Goal: Task Accomplishment & Management: Manage account settings

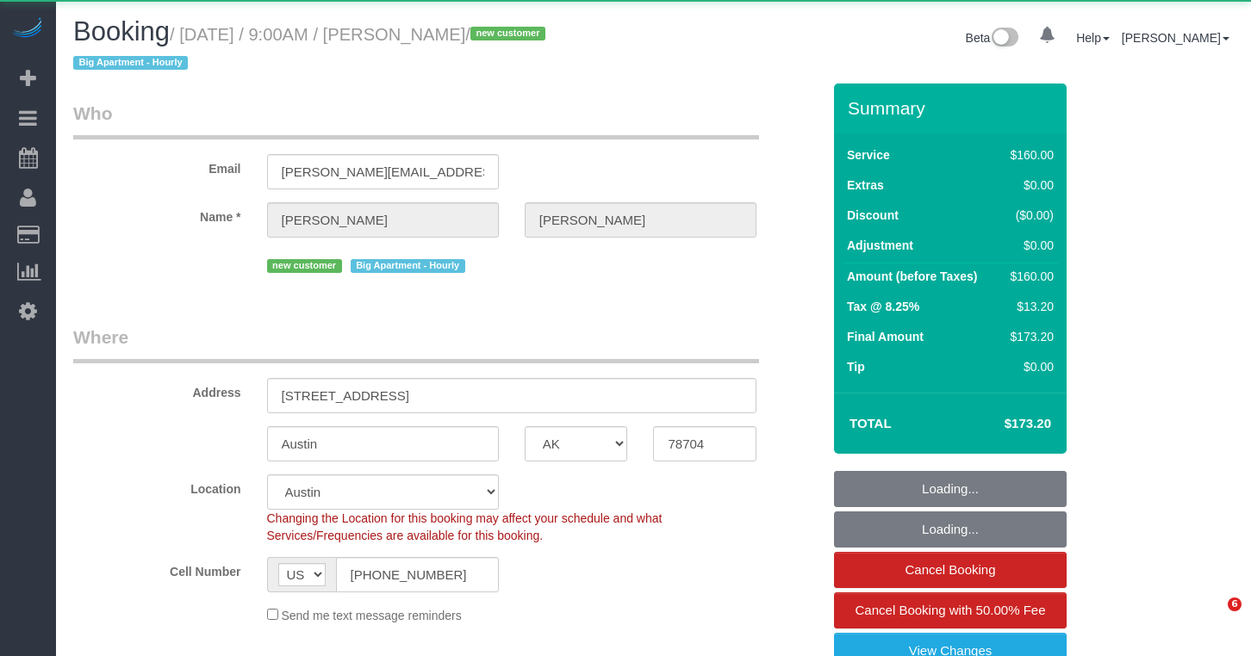
select select "[GEOGRAPHIC_DATA]"
select select "object:872"
select select "string:stripe-pm_1SHV9W4VGloSiKo7LXBcipxc"
select select "spot1"
select select "number:89"
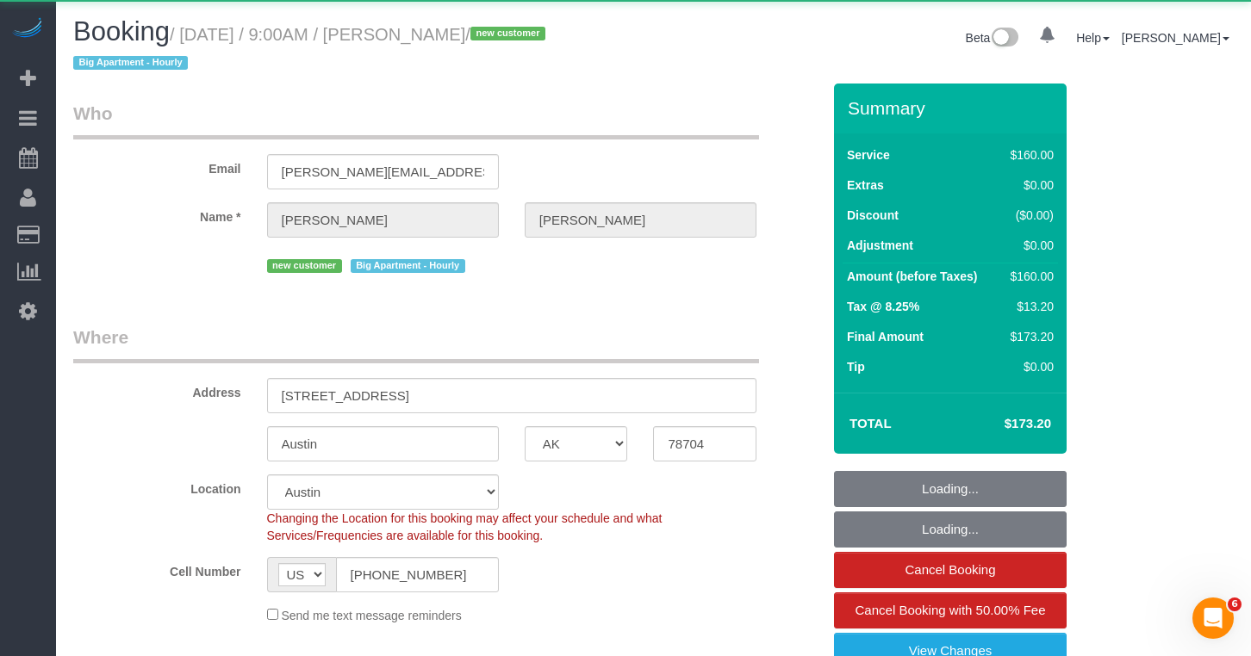
select select "number:90"
select select "number:15"
select select "number:5"
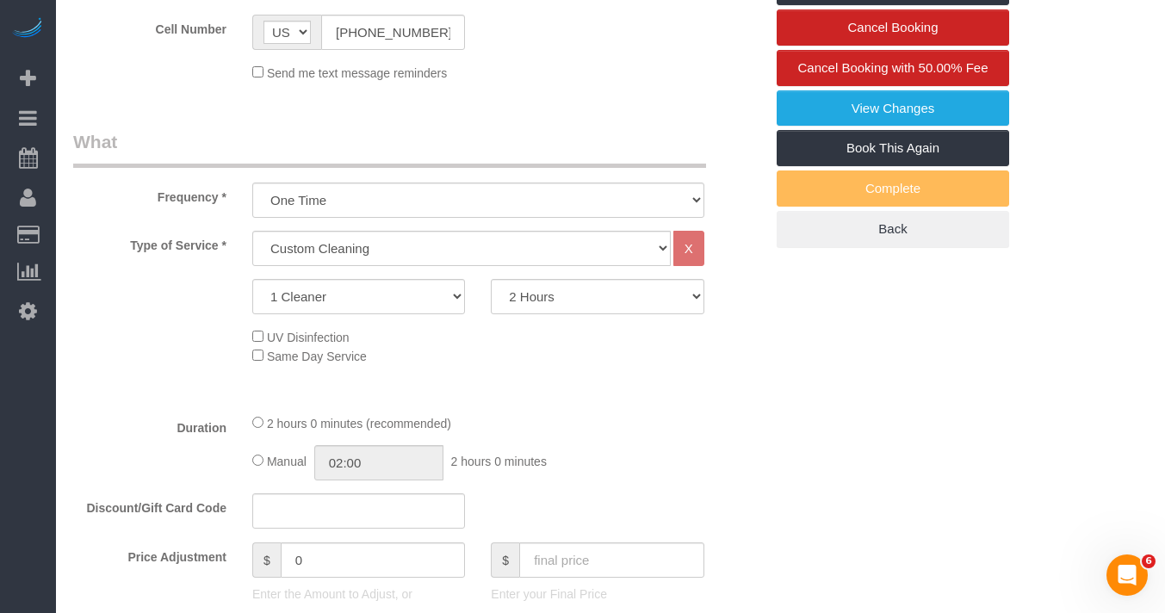
scroll to position [649, 0]
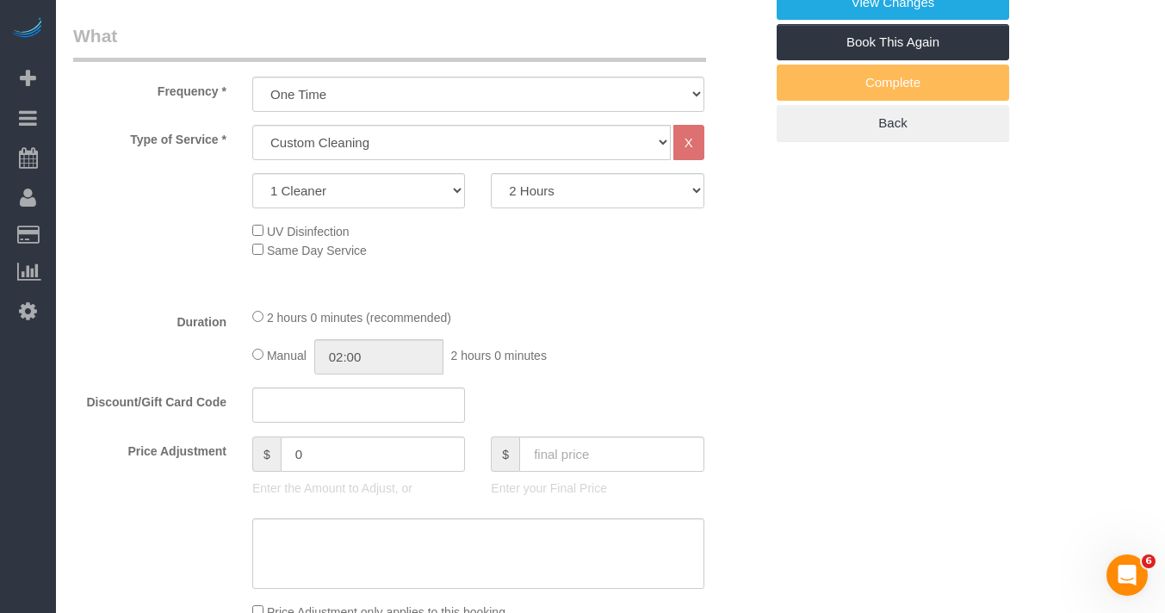
drag, startPoint x: 112, startPoint y: 162, endPoint x: 226, endPoint y: 0, distance: 197.8
click at [112, 162] on link "Active Bookings" at bounding box center [163, 156] width 215 height 34
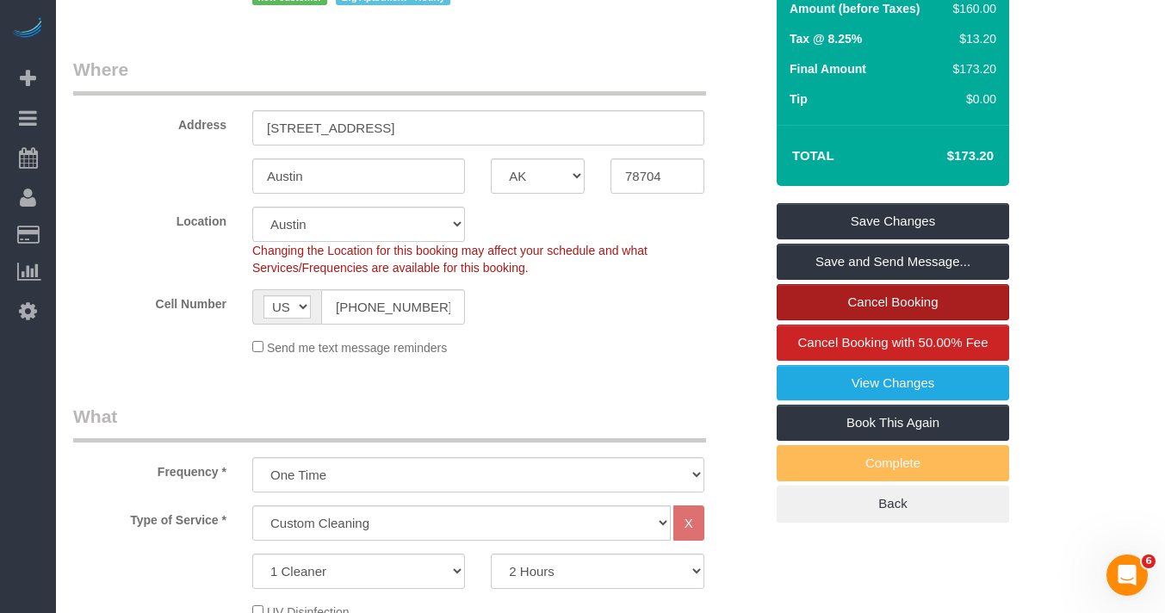
scroll to position [271, 0]
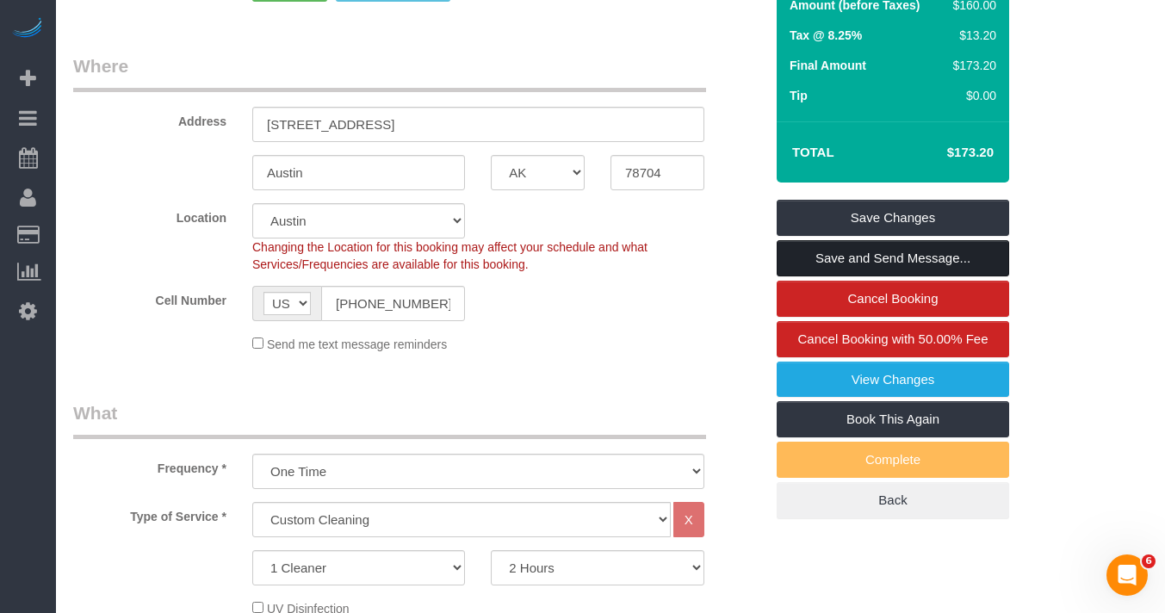
click at [810, 258] on link "Save and Send Message..." at bounding box center [893, 258] width 233 height 36
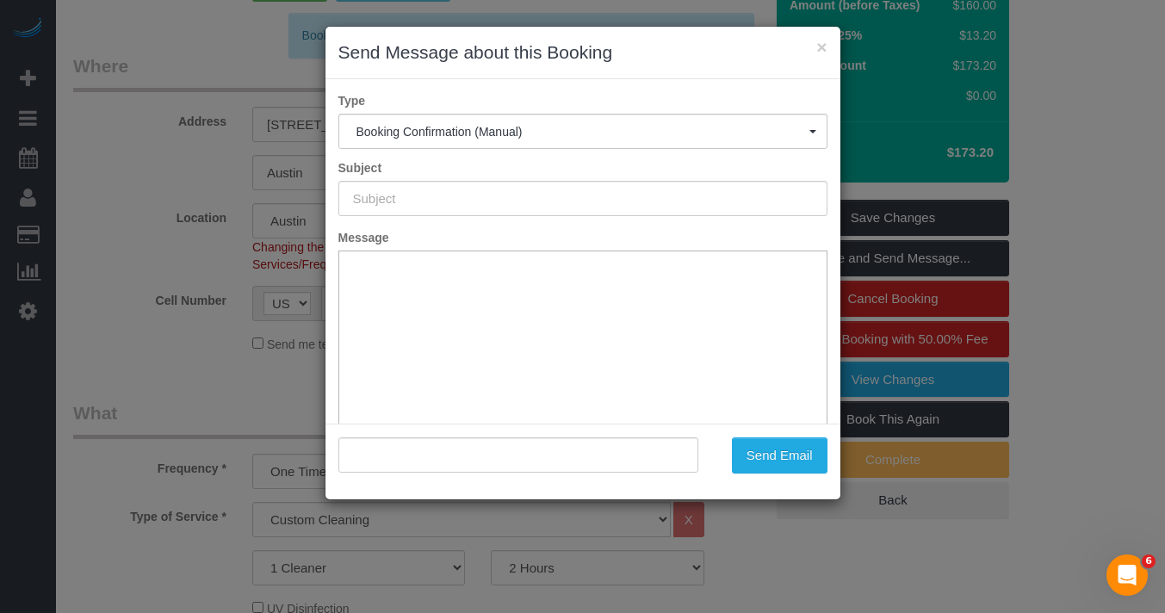
type input "Cleaning Confirmed for 10/13/2025 at 9:00am"
type input ""Ruben Jimenez" <ruben@roologic.com>"
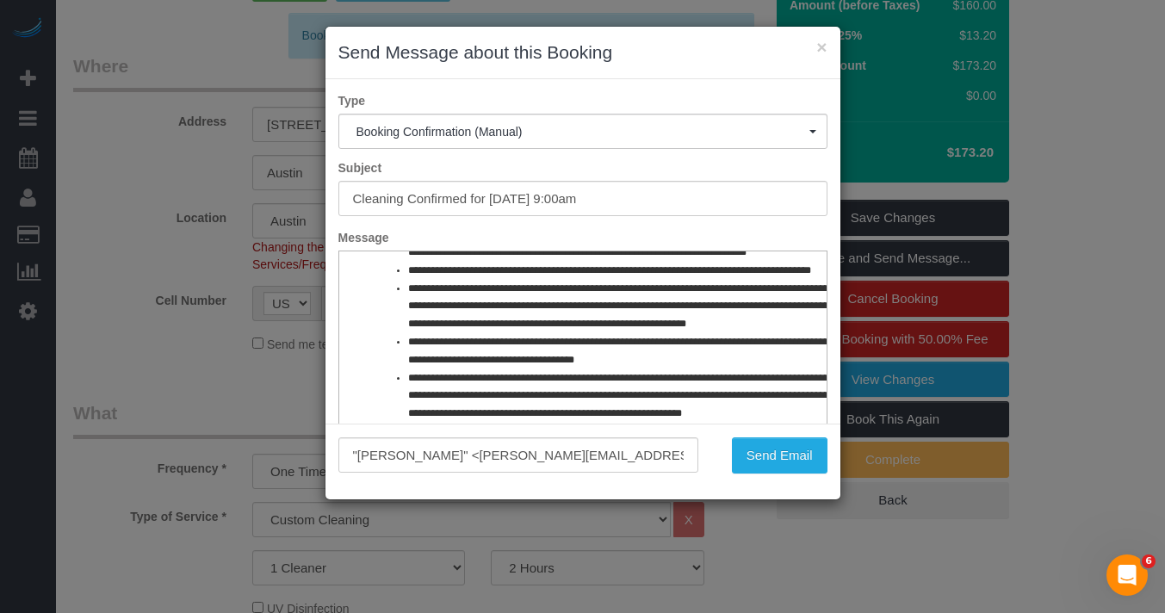
scroll to position [824, 0]
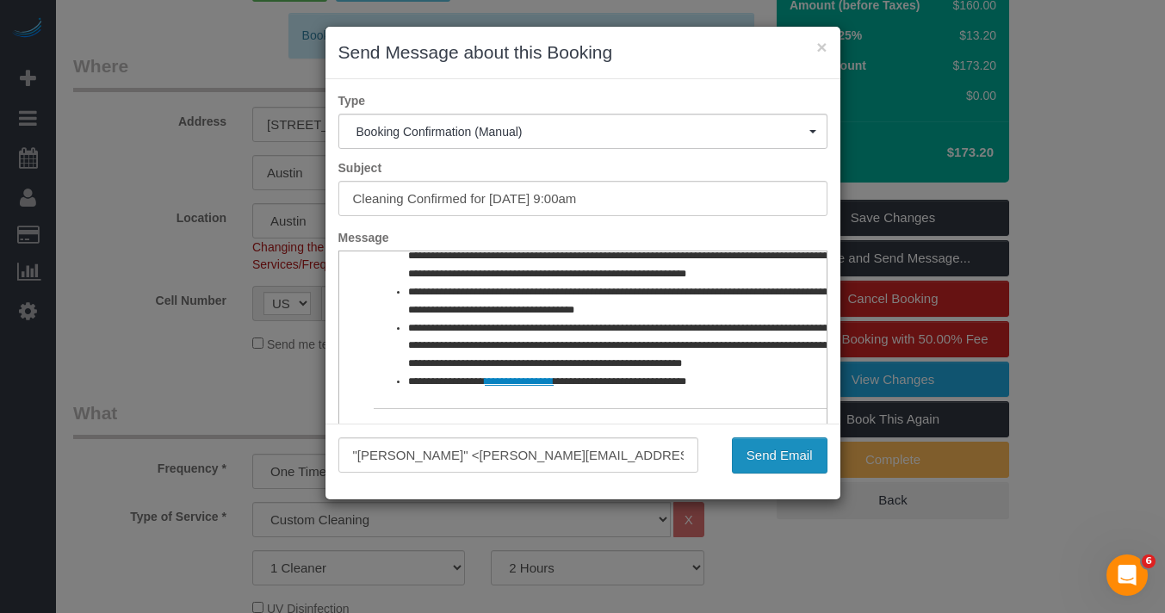
click at [773, 452] on button "Send Email" at bounding box center [780, 456] width 96 height 36
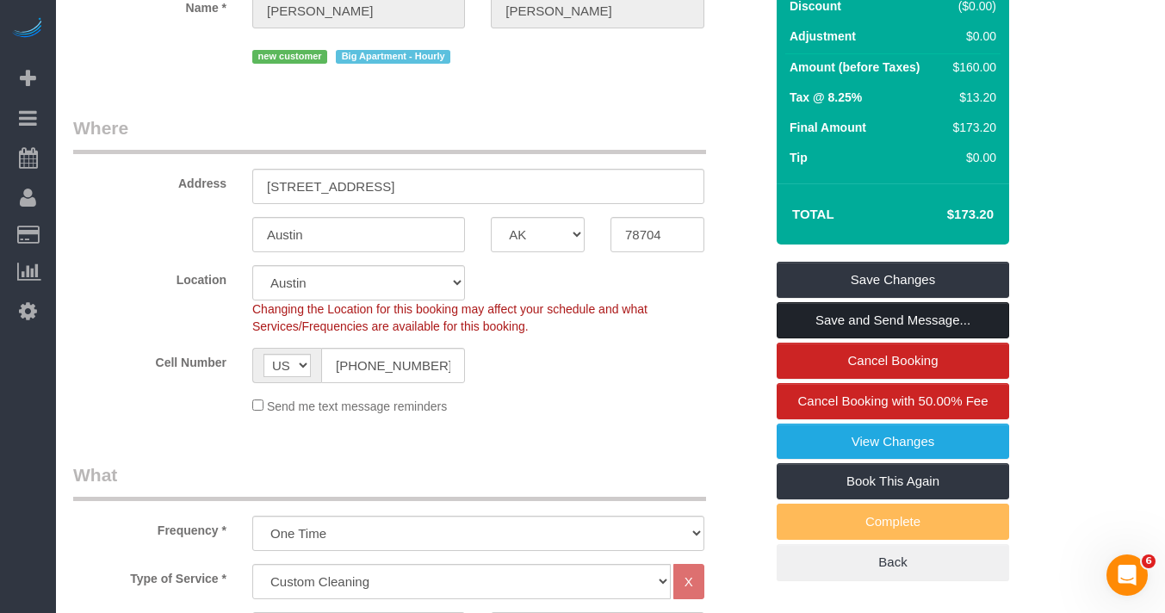
scroll to position [333, 0]
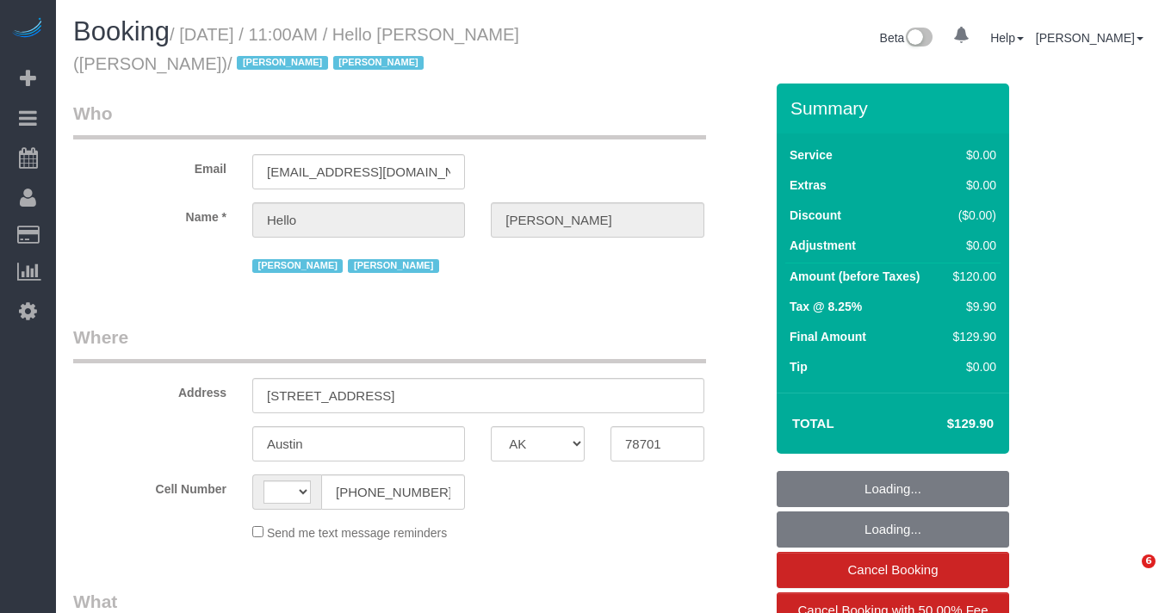
select select "[GEOGRAPHIC_DATA]"
select select "string:US"
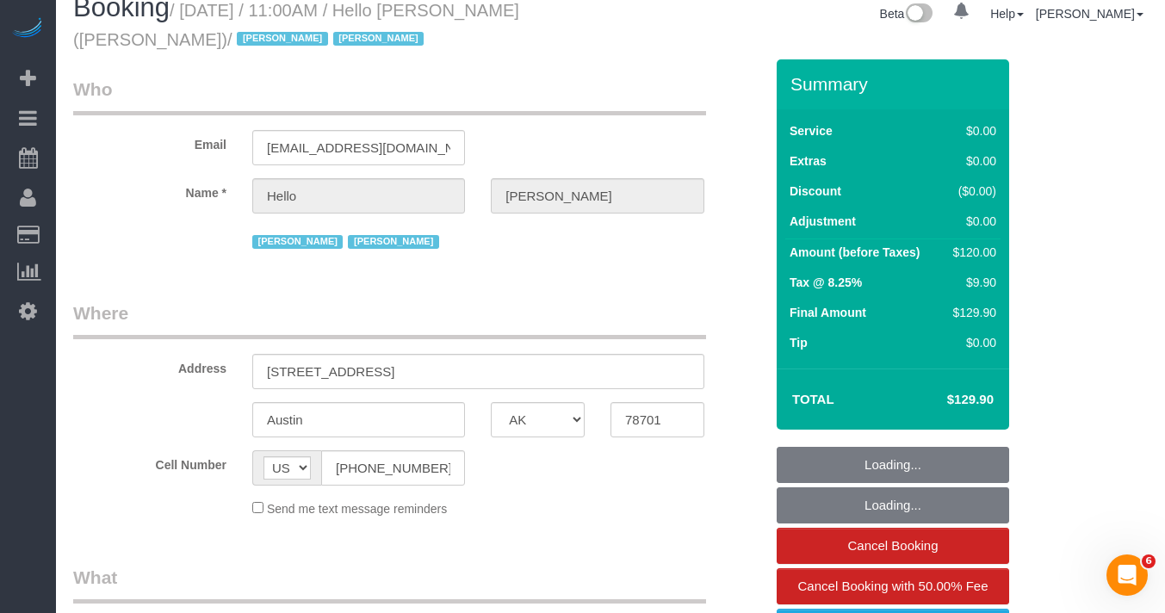
select select "1"
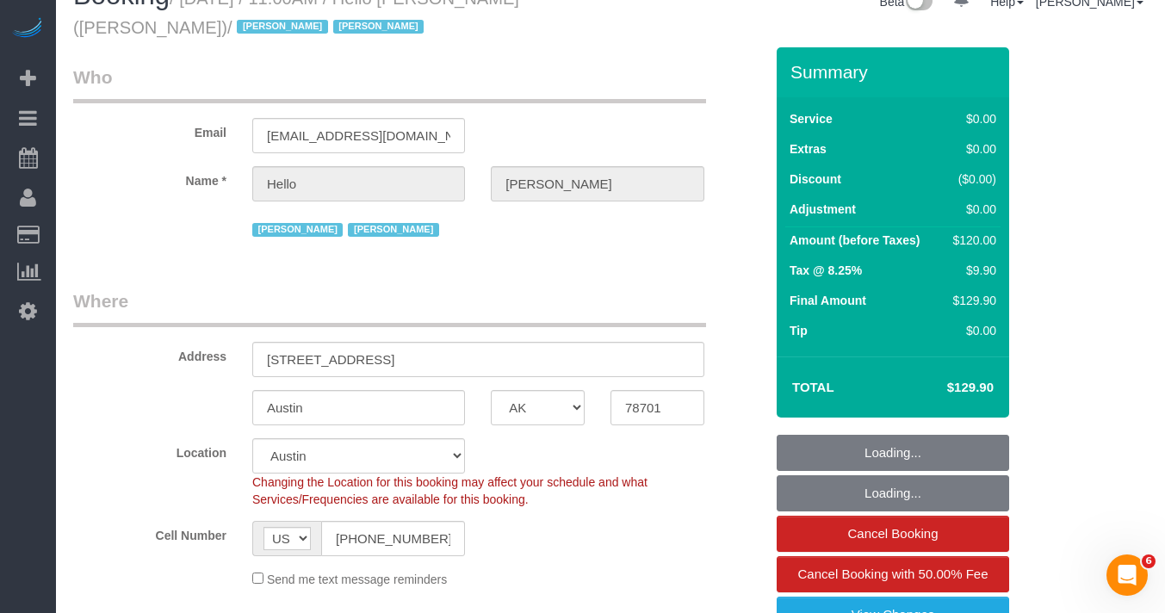
select select "object:1056"
select select "spot1"
select select "number:89"
select select "number:90"
select select "number:15"
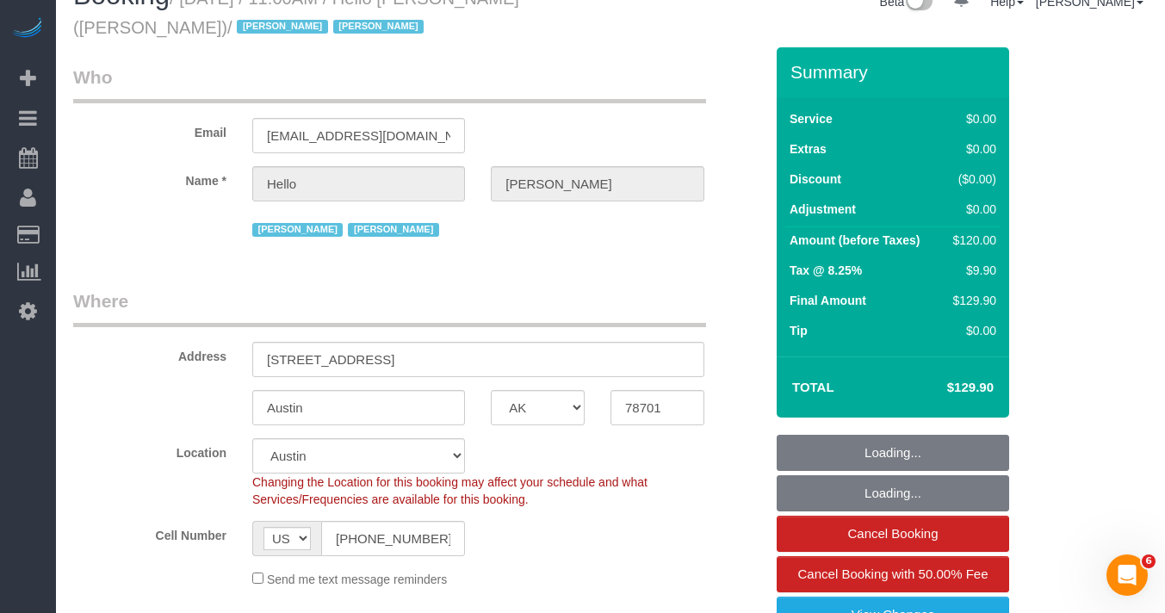
select select "number:6"
select select "1"
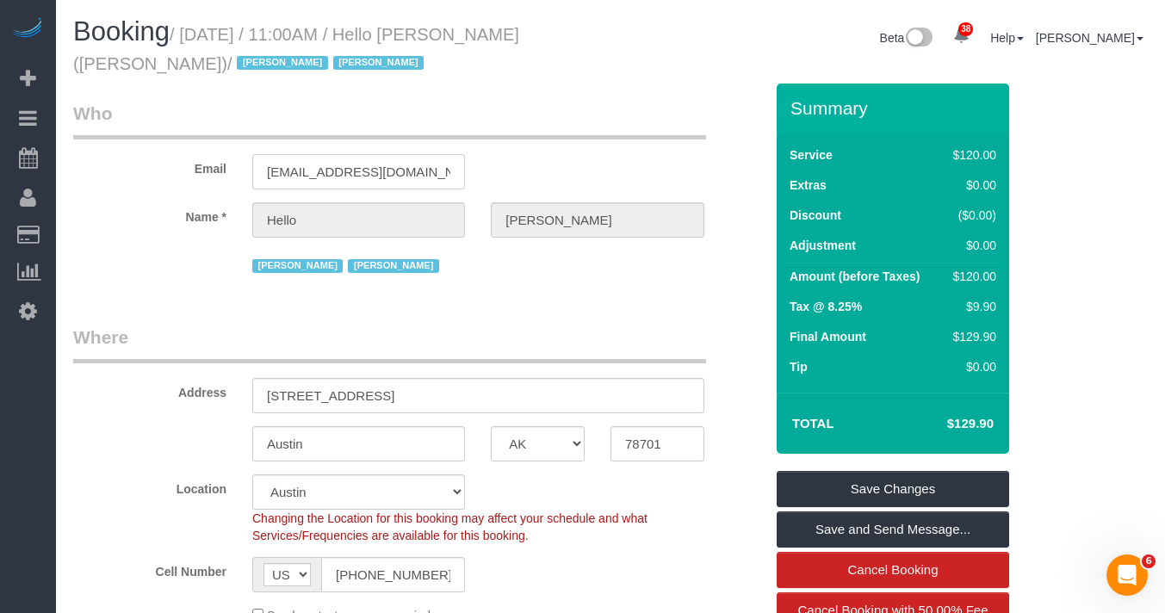
click at [360, 172] on input "helloalfred-austin@maidsailors.com" at bounding box center [358, 171] width 213 height 35
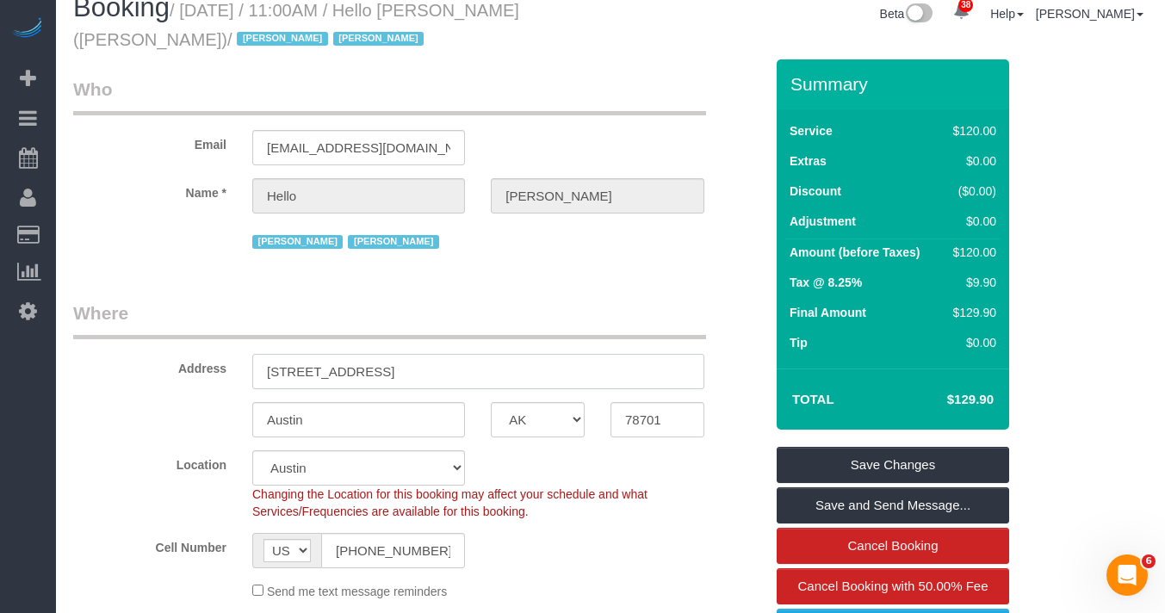
click at [462, 372] on input "615 West 7th Street, Apt. 1413" at bounding box center [478, 371] width 452 height 35
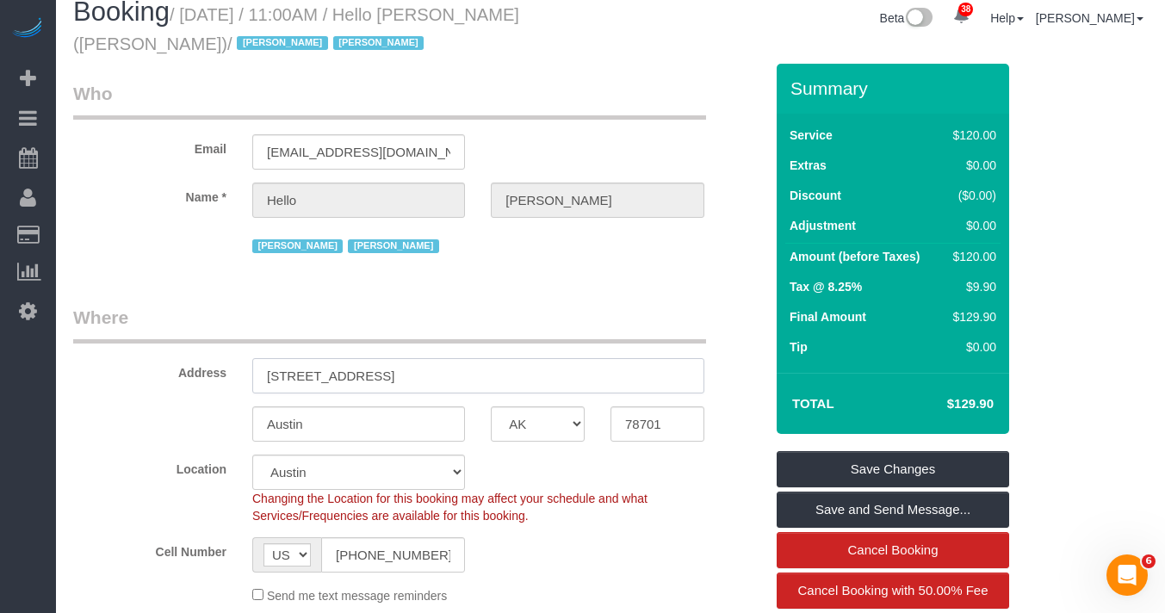
scroll to position [0, 0]
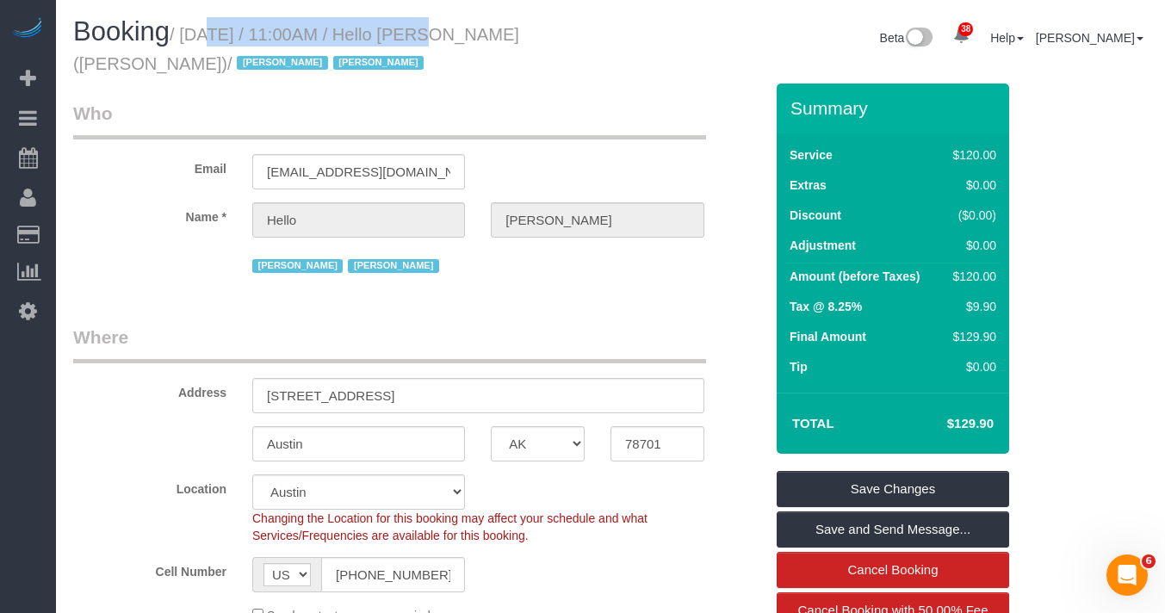
drag, startPoint x: 415, startPoint y: 36, endPoint x: 191, endPoint y: 41, distance: 224.0
click at [191, 41] on small "/ October 13, 2025 / 11:00AM / Hello Alfred (Austin) / Jacky Xu Raymond Chiu" at bounding box center [296, 49] width 446 height 48
copy small "October 13, 2025 / 11:00AM"
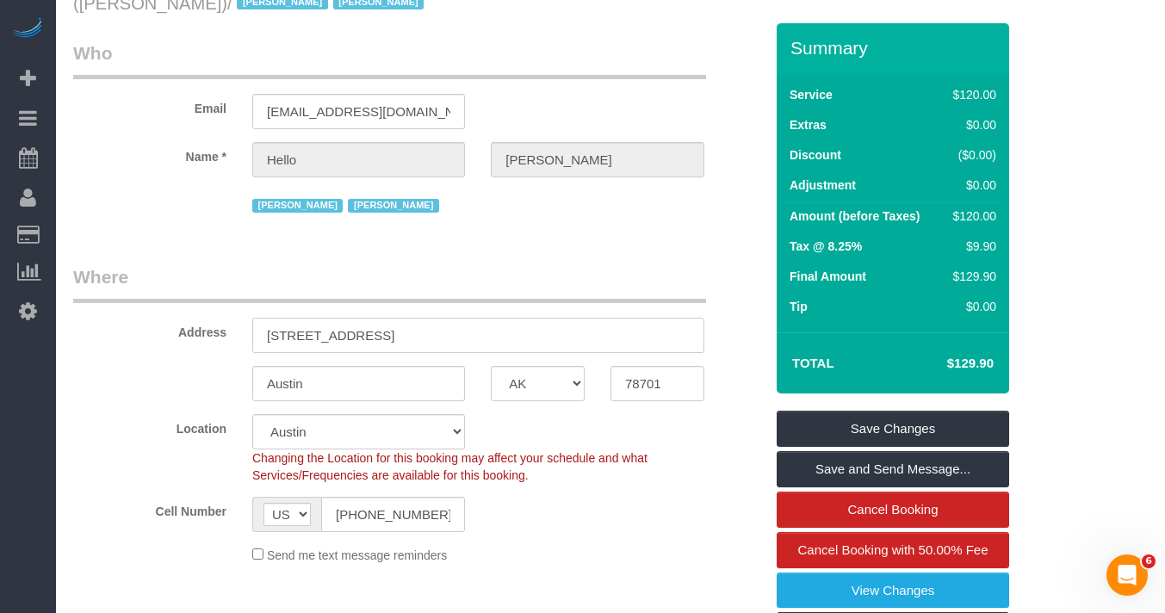
click at [399, 338] on input "615 West 7th Street, Apt. 1413" at bounding box center [478, 335] width 452 height 35
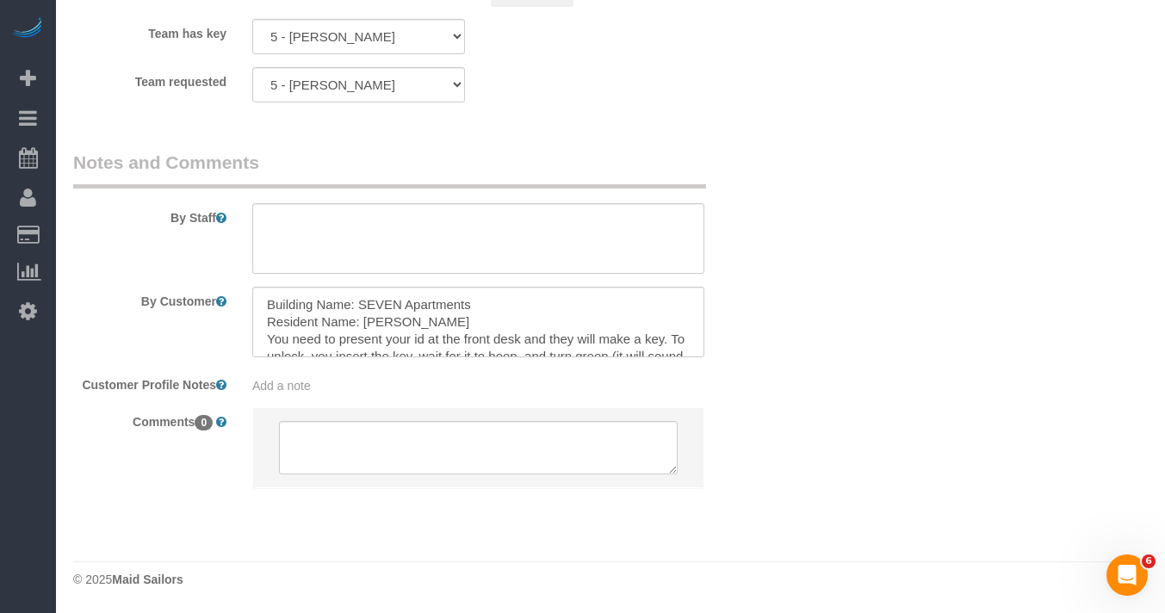
scroll to position [1, 0]
click at [424, 317] on textarea at bounding box center [478, 322] width 452 height 71
drag, startPoint x: 425, startPoint y: 318, endPoint x: 365, endPoint y: 322, distance: 59.6
click at [365, 322] on textarea at bounding box center [478, 322] width 452 height 71
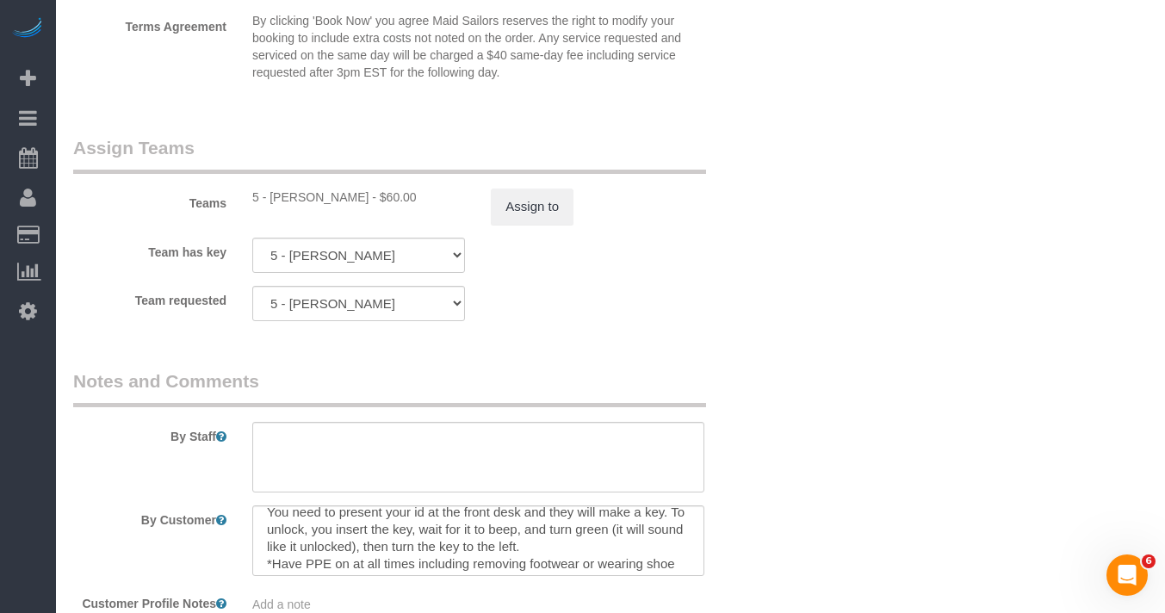
scroll to position [2064, 0]
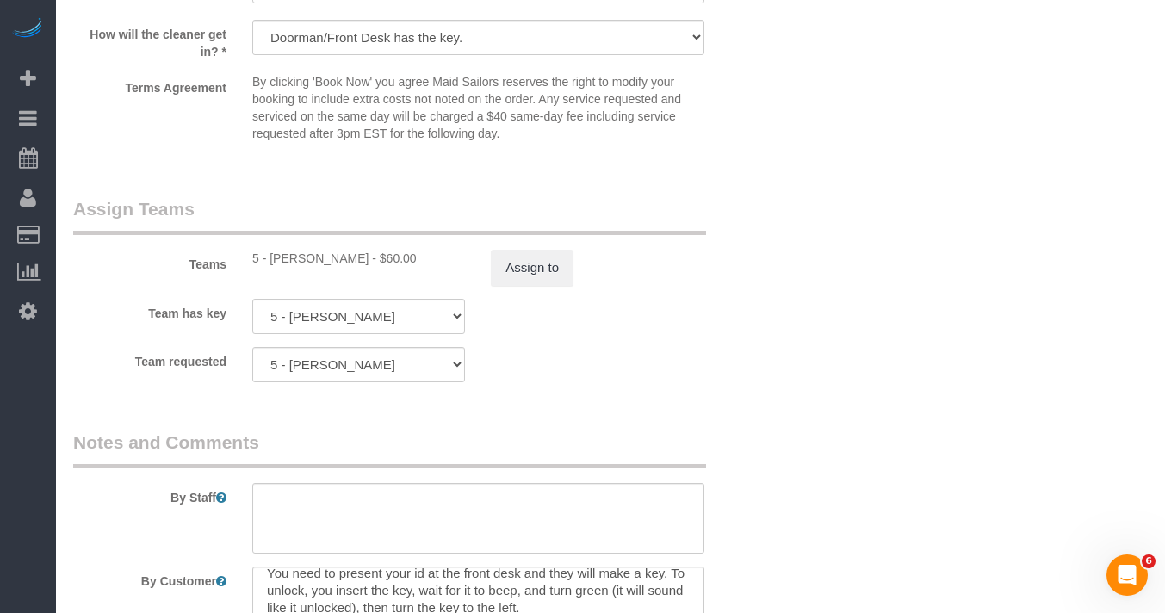
click at [295, 262] on div "5 - Tatiana Erroa - $60.00" at bounding box center [358, 258] width 213 height 17
click at [295, 261] on div "5 - Tatiana Erroa - $60.00" at bounding box center [358, 258] width 213 height 17
copy div "Tatiana"
drag, startPoint x: 338, startPoint y: 259, endPoint x: 273, endPoint y: 262, distance: 65.5
click at [273, 262] on div "5 - Tatiana Erroa - $60.00" at bounding box center [358, 258] width 213 height 17
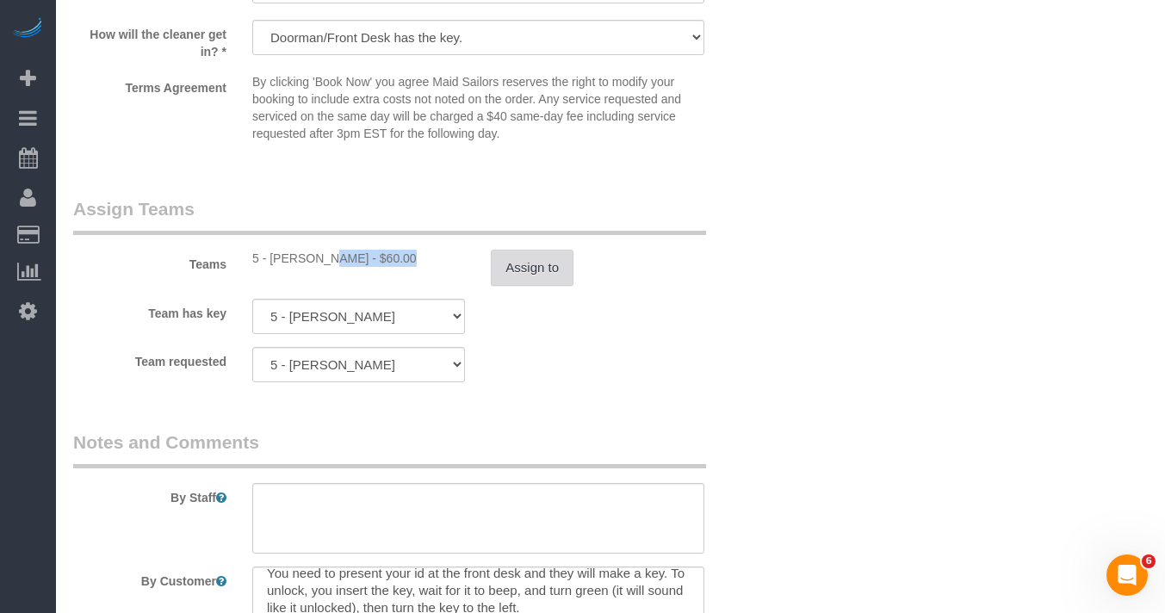
copy div "Tatiana Erroa"
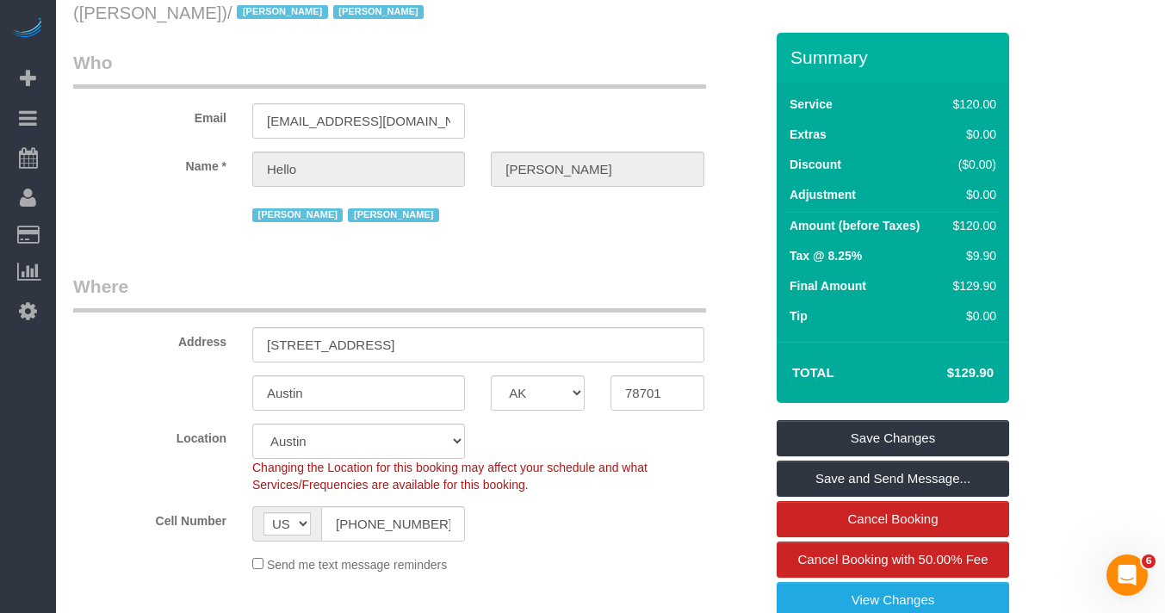
scroll to position [0, 0]
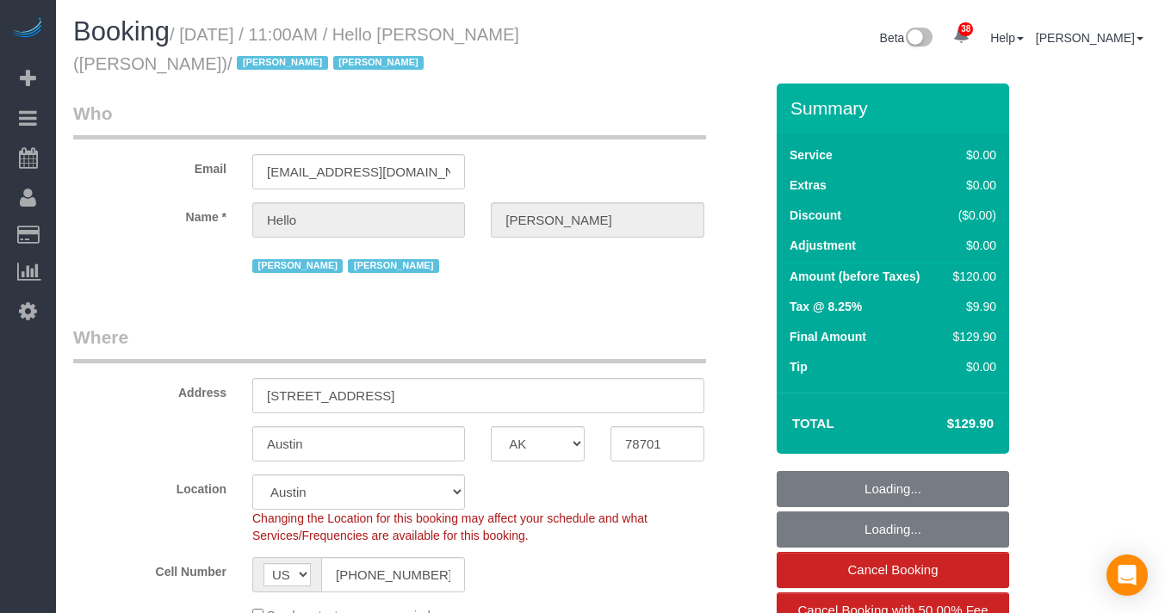
select select "[GEOGRAPHIC_DATA]"
select select "spot52"
select select "number:89"
select select "number:90"
select select "number:15"
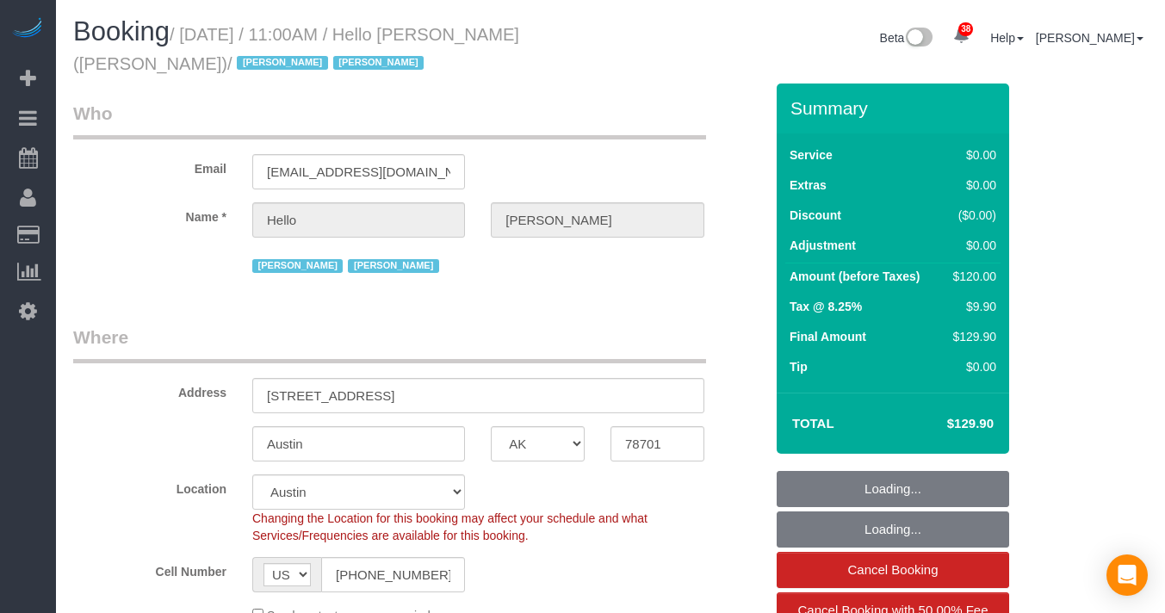
select select "number:6"
select select "object:1094"
select select "1"
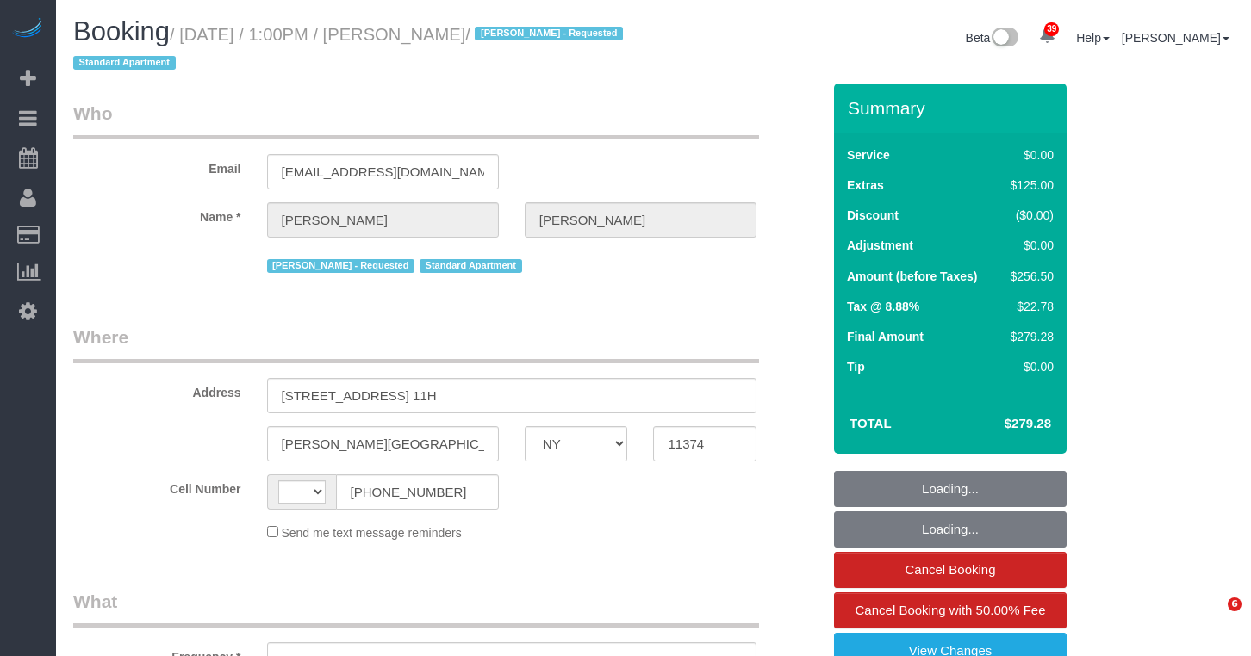
select select "NY"
select select "string:[GEOGRAPHIC_DATA]"
select select "object:823"
select select "1"
select select "spot1"
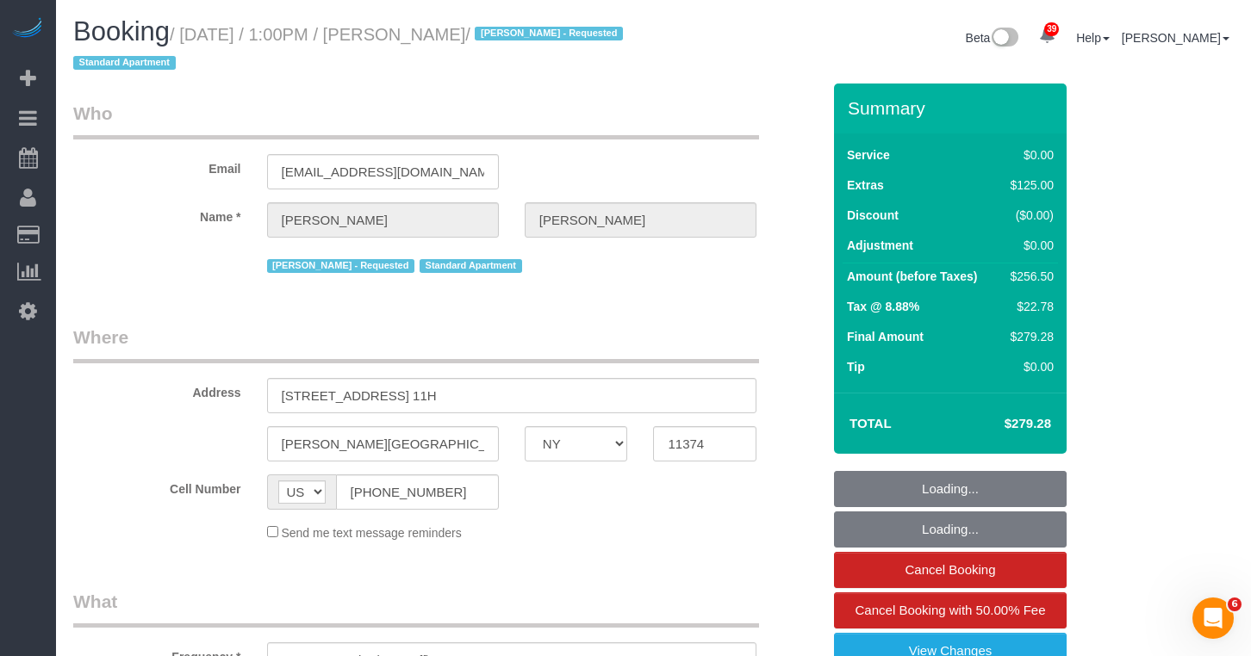
select select "number:89"
select select "number:90"
select select "number:15"
select select "number:6"
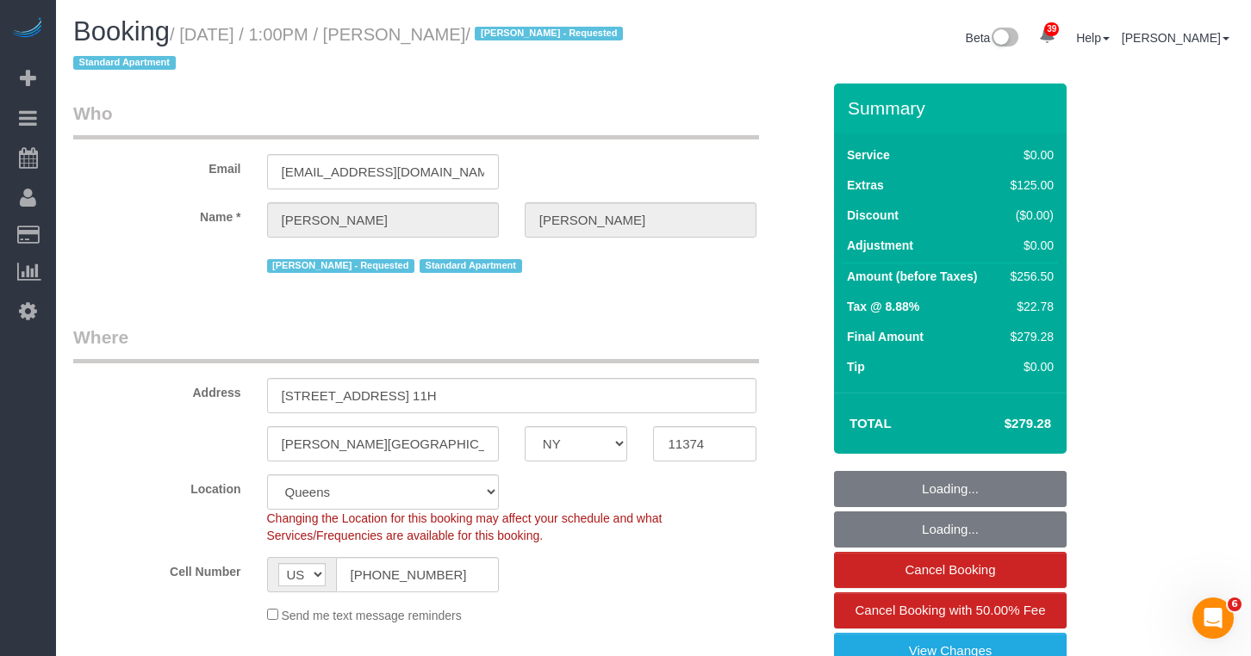
select select "object:1440"
select select "string:stripe-pm_1PYAHI4VGloSiKo79lVMBurU"
select select "1"
drag, startPoint x: 541, startPoint y: 34, endPoint x: 196, endPoint y: 43, distance: 344.6
click at [196, 43] on small "/ [DATE] / 1:00PM / [PERSON_NAME] / [PERSON_NAME] - Requested Standard Apartment" at bounding box center [350, 49] width 555 height 48
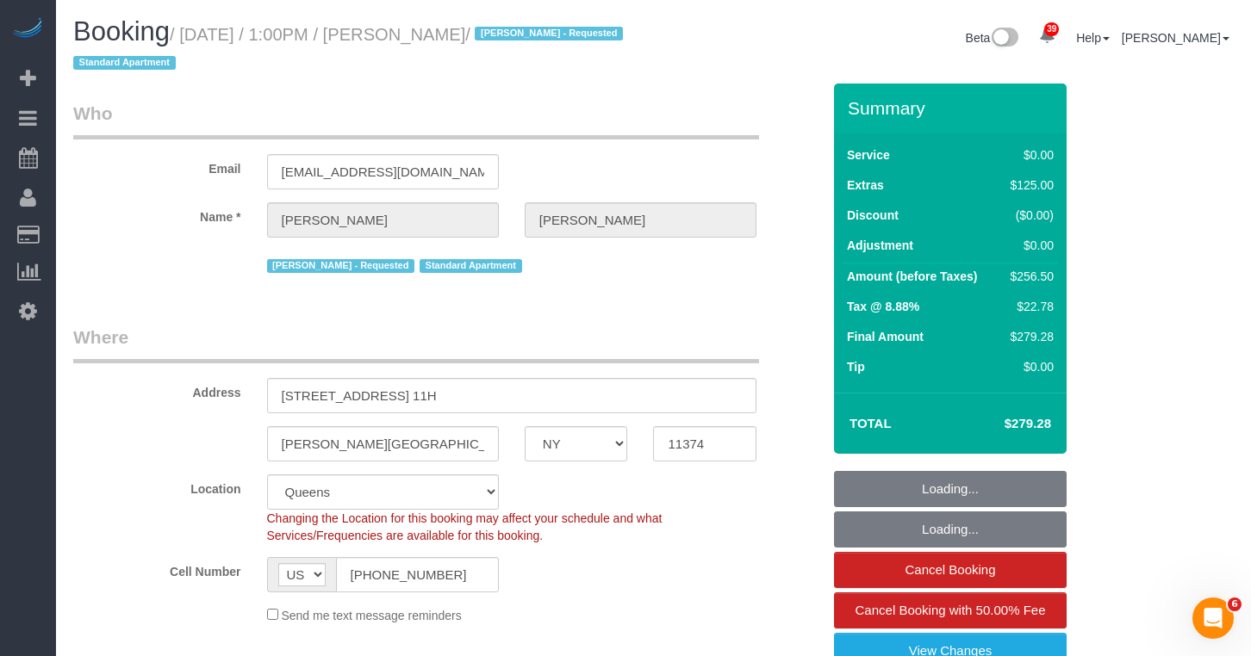
copy small "[DATE] / 1:00PM / [PERSON_NAME]"
